Goal: Information Seeking & Learning: Learn about a topic

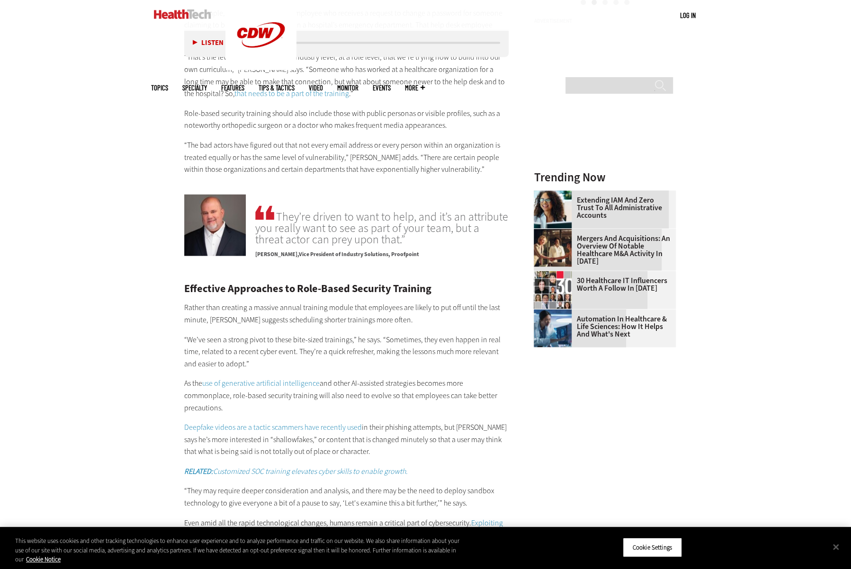
scroll to position [1326, 0]
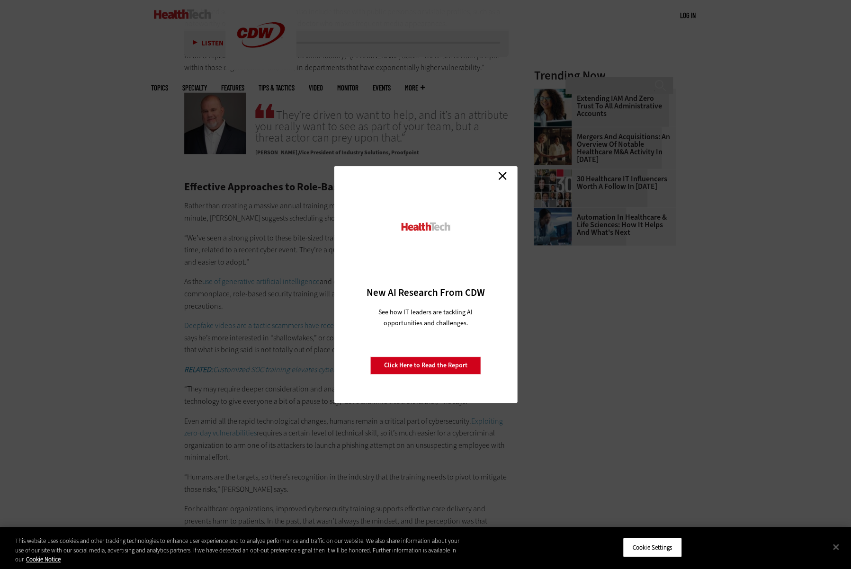
click at [504, 179] on link "Close" at bounding box center [502, 176] width 14 height 14
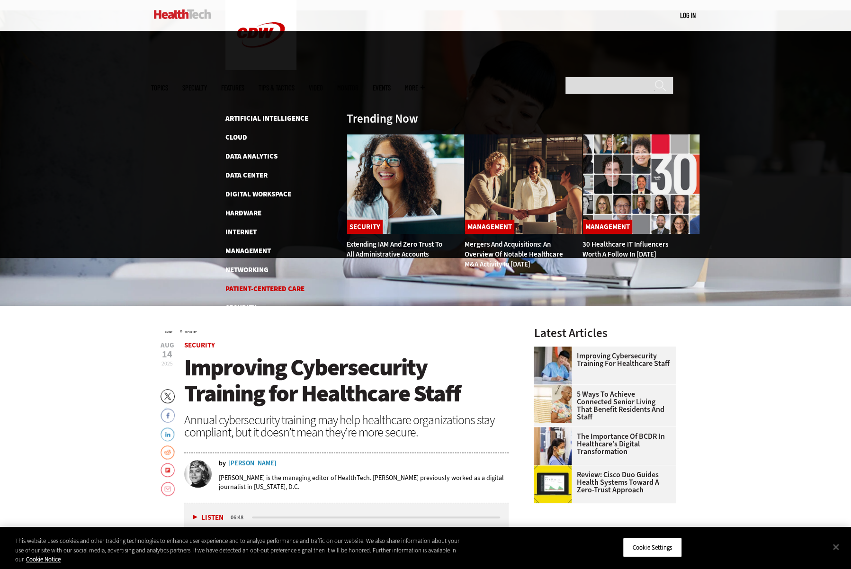
scroll to position [95, 0]
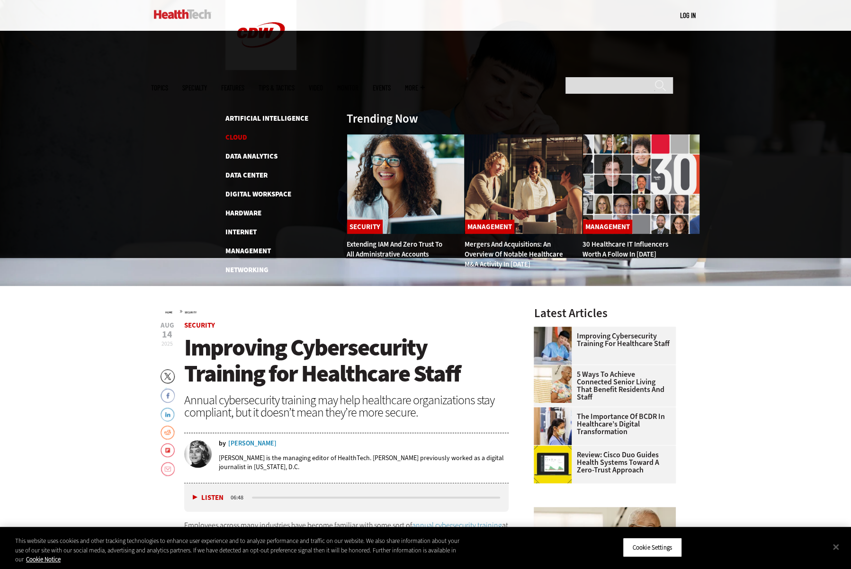
click at [235, 133] on link "Cloud" at bounding box center [236, 137] width 22 height 9
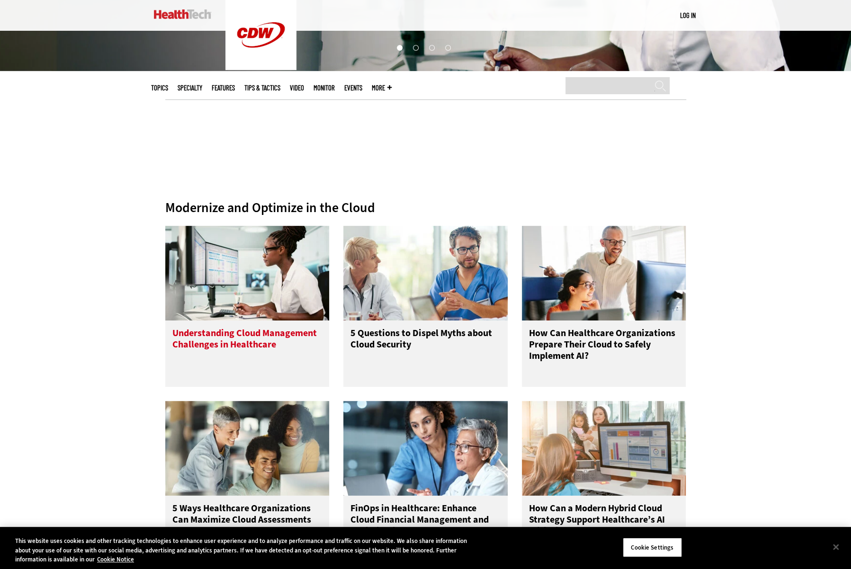
click at [227, 331] on h3 "Understanding Cloud Management Challenges in Healthcare" at bounding box center [247, 347] width 150 height 38
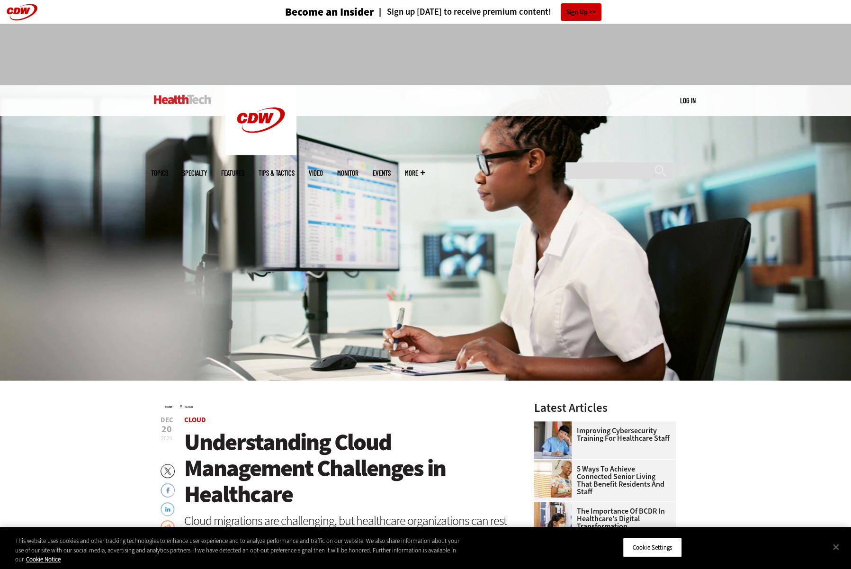
click at [180, 100] on img at bounding box center [182, 99] width 57 height 9
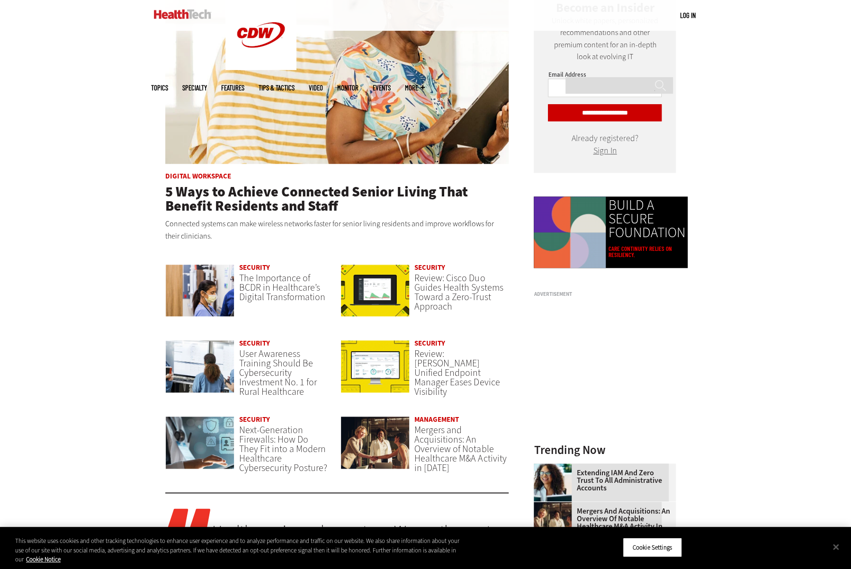
scroll to position [565, 0]
